Goal: Use online tool/utility

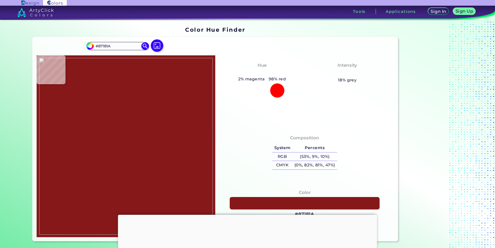
type input "#000000"
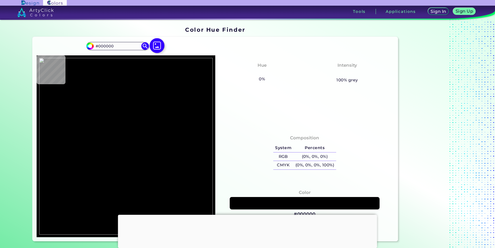
click at [153, 45] on img at bounding box center [156, 45] width 15 height 15
click at [0, 0] on input "file" at bounding box center [0, 0] width 0 height 0
type input "#b40003"
type input "#B40003"
type input "#b30003"
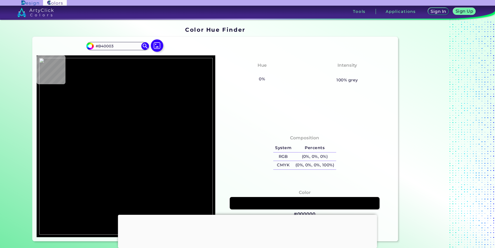
type input "#B30003"
type input "#b40003"
type input "#B40003"
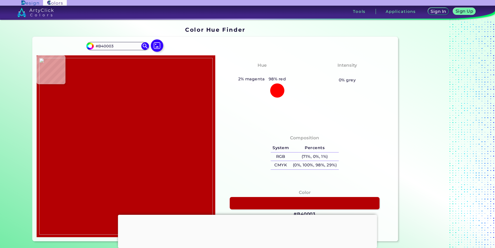
click at [134, 132] on img at bounding box center [125, 146] width 173 height 177
click at [282, 204] on link at bounding box center [304, 203] width 151 height 13
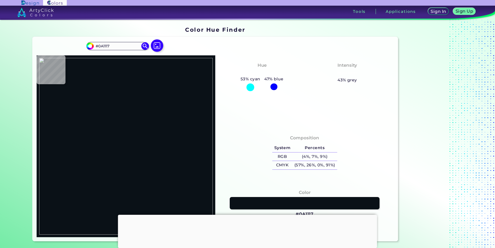
type input "#87181a"
type input "#87181A"
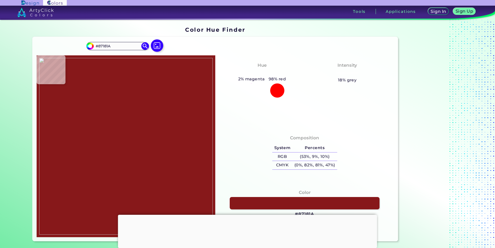
click at [140, 128] on img at bounding box center [125, 146] width 173 height 177
click at [280, 205] on link at bounding box center [304, 203] width 151 height 13
